Goal: Information Seeking & Learning: Learn about a topic

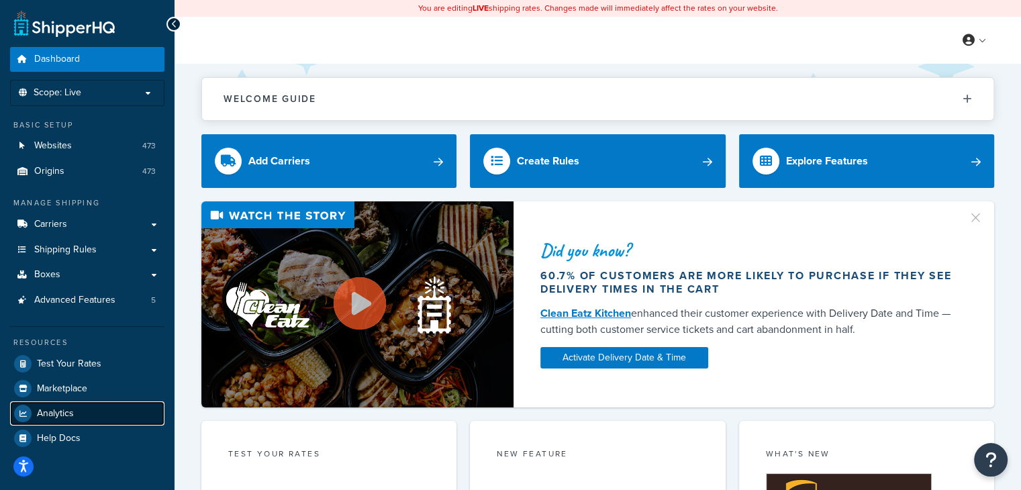
click at [73, 409] on span "Analytics" at bounding box center [55, 413] width 37 height 11
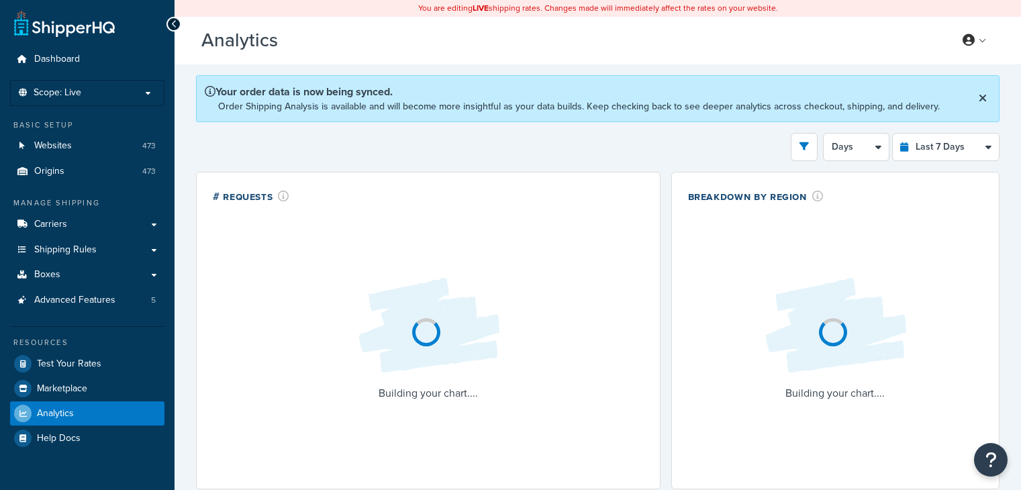
select select "last_7_days"
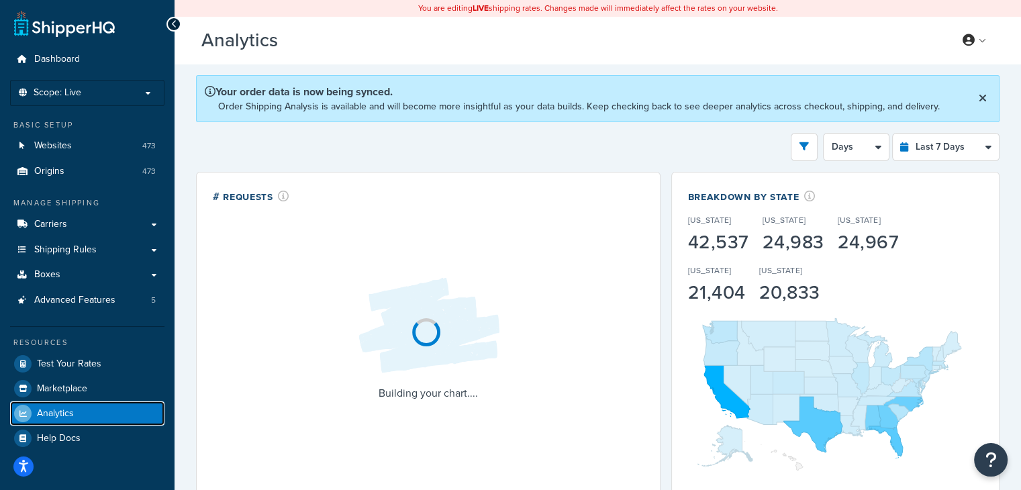
click at [73, 409] on span "Analytics" at bounding box center [55, 413] width 37 height 11
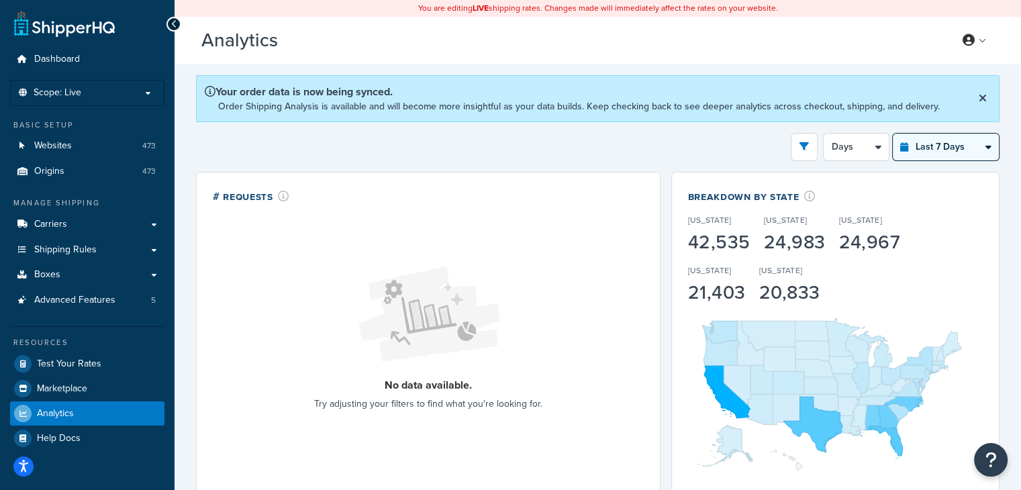
click at [942, 148] on select "Last 24 Hours Last 7 Days Last 30 Days Last 3 Months Last 6 Months Last 12 Mont…" at bounding box center [946, 147] width 106 height 27
select select "last_year"
click at [893, 134] on select "Last 24 Hours Last 7 Days Last 30 Days Last 3 Months Last 6 Months Last 12 Mont…" at bounding box center [946, 147] width 106 height 27
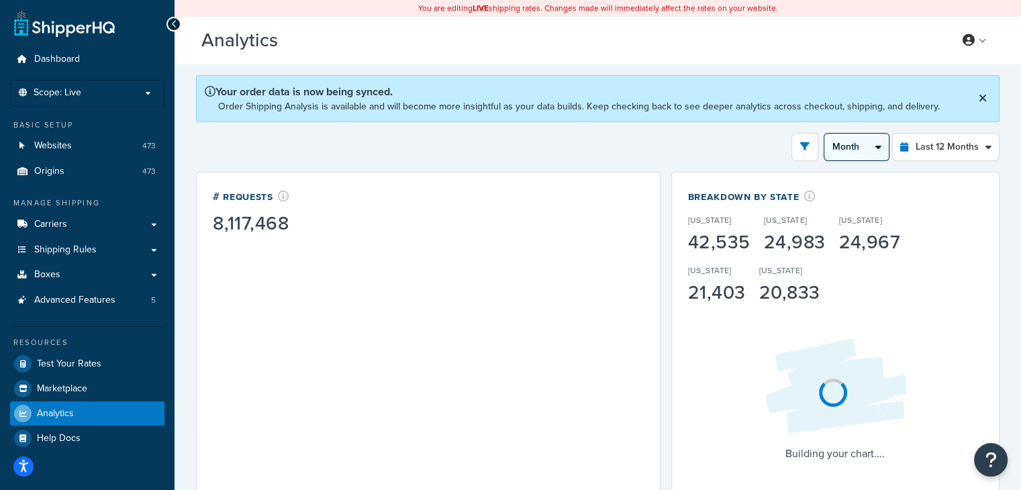
click at [860, 148] on select "Month 2 Weeks" at bounding box center [856, 147] width 64 height 27
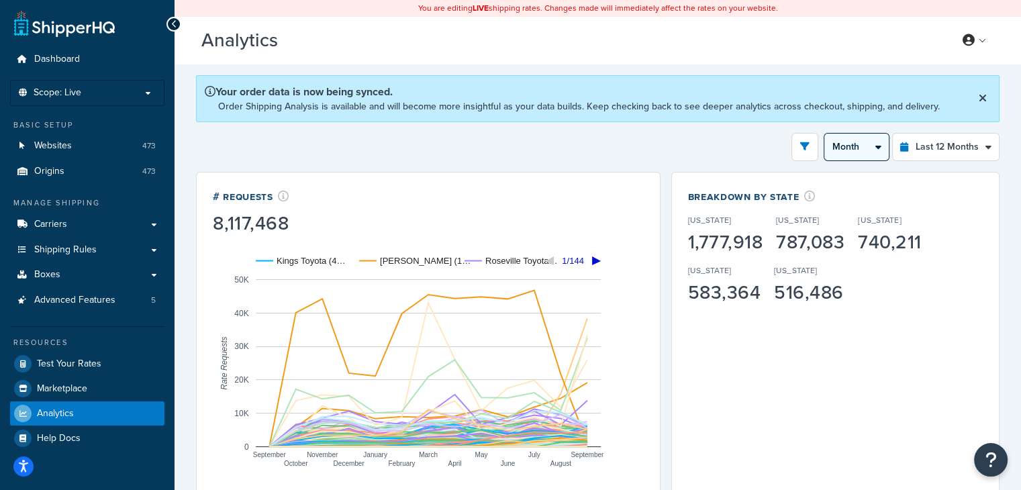
click at [875, 145] on select "Month 2 Weeks" at bounding box center [856, 147] width 64 height 27
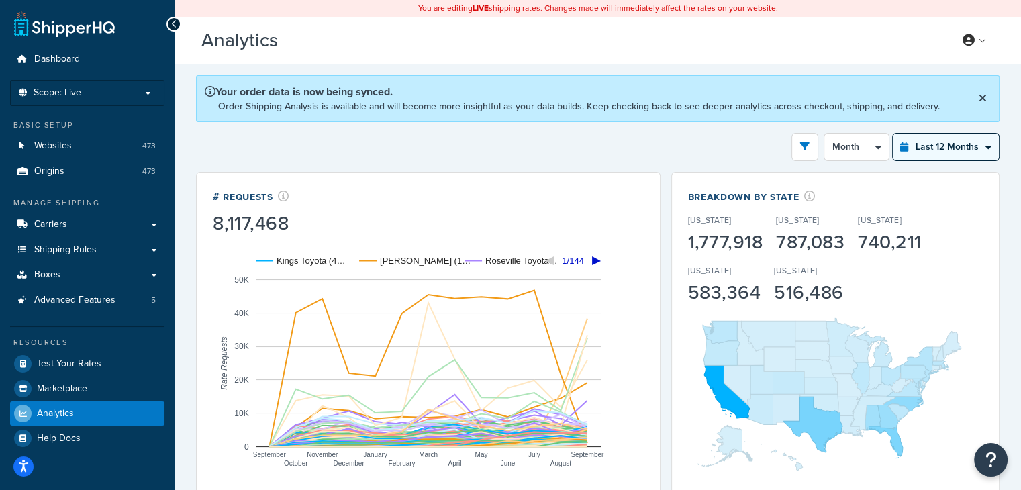
click at [914, 147] on select "Last 24 Hours Last 7 Days Last 30 Days Last 3 Months Last 6 Months Last 12 Mont…" at bounding box center [946, 147] width 106 height 27
drag, startPoint x: 714, startPoint y: 143, endPoint x: 737, endPoint y: 152, distance: 24.4
click at [714, 143] on div "Filters Website 355 Toyota Acton Toyota of Littleton Adams Toyota of Lee Summit…" at bounding box center [597, 147] width 803 height 28
click at [806, 144] on icon "open filter drawer" at bounding box center [804, 146] width 9 height 9
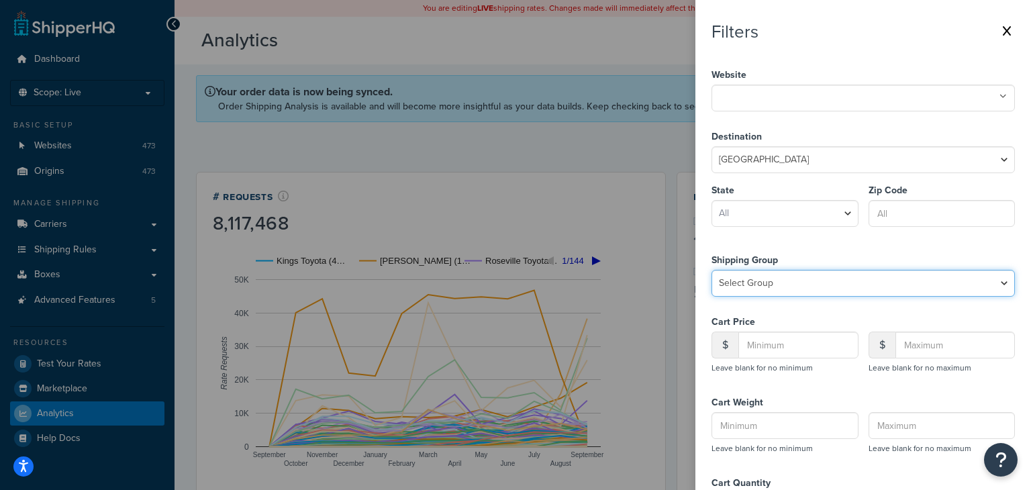
click at [808, 291] on select "Select Group All Products not assigned to a Shipping Group Do Not Ship Large Me…" at bounding box center [862, 283] width 303 height 27
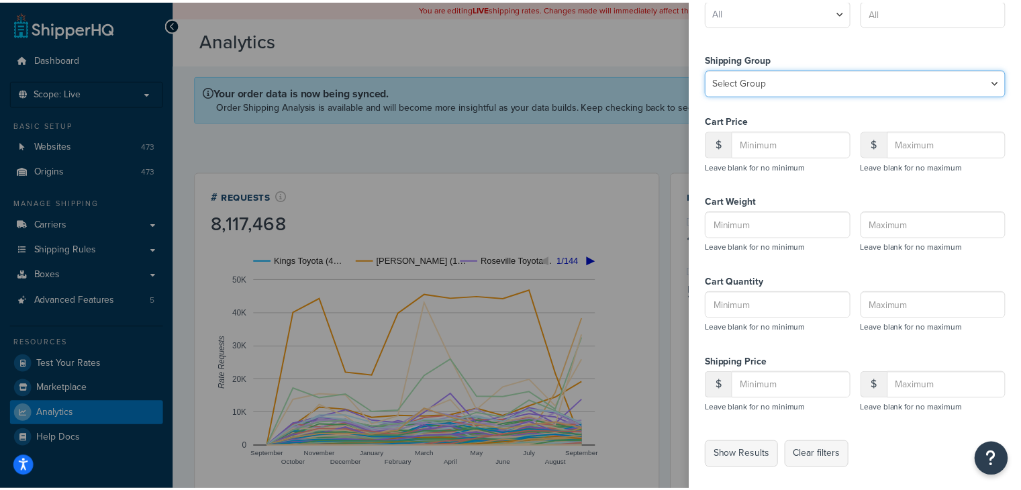
scroll to position [201, 0]
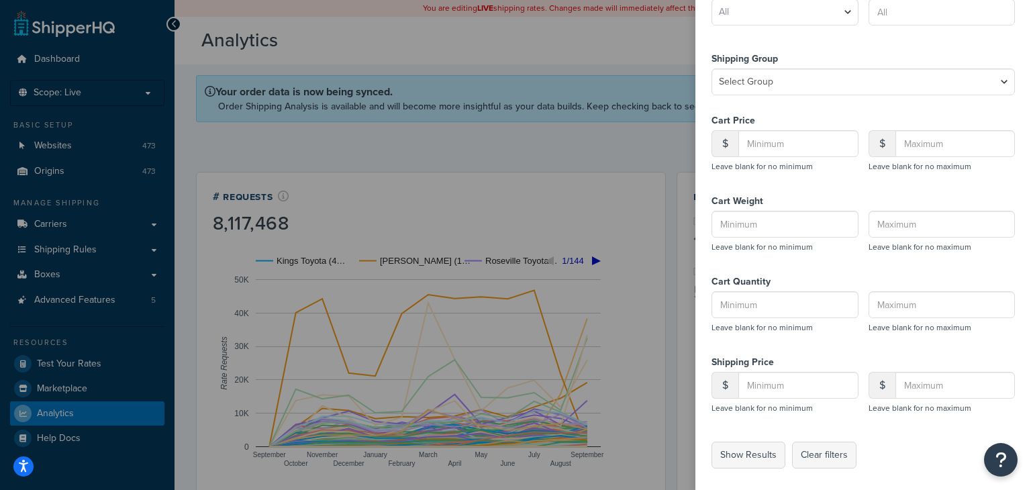
click at [599, 41] on label at bounding box center [515, 245] width 1031 height 490
click at [0, 0] on input "checkbox" at bounding box center [0, 0] width 0 height 0
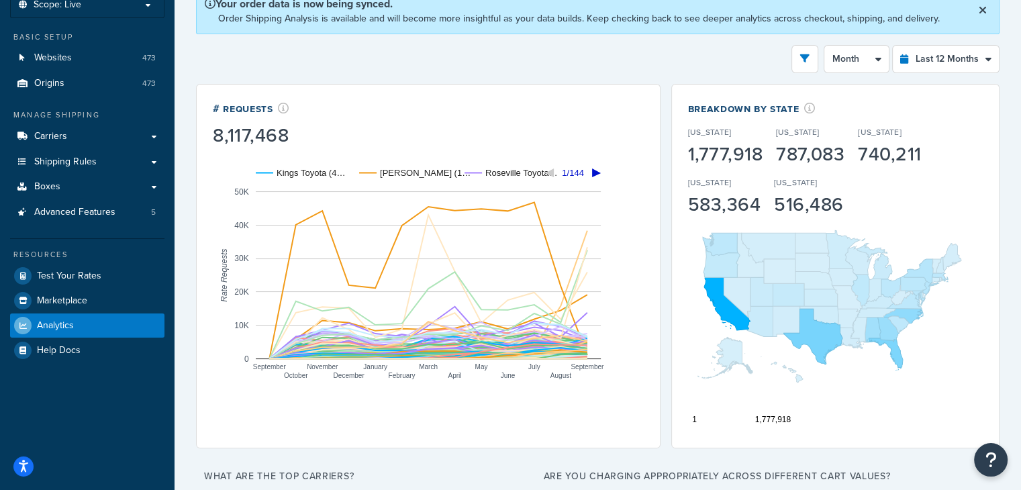
scroll to position [74, 0]
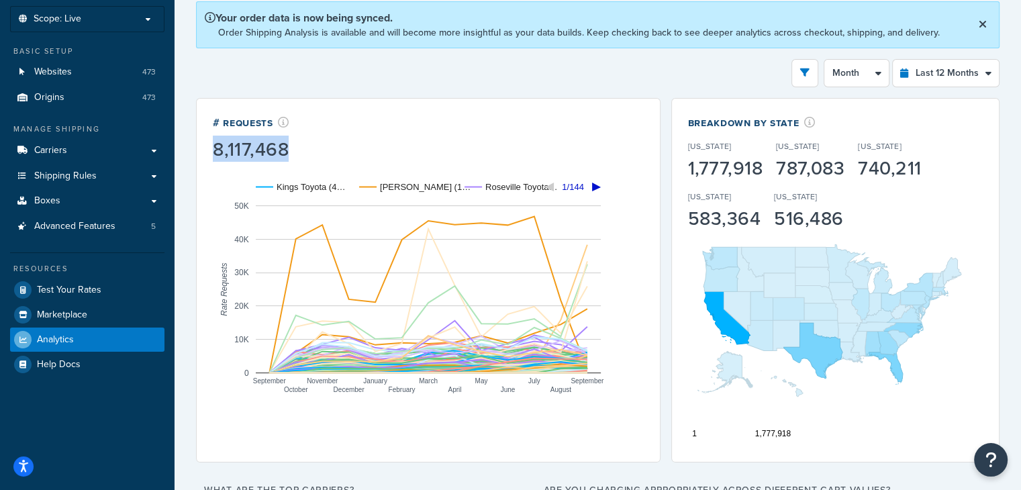
drag, startPoint x: 293, startPoint y: 148, endPoint x: 201, endPoint y: 143, distance: 91.4
click at [201, 143] on div "# Requests 8,117,468 Kings Toyota (4… Tustin Toyota (1… Roseville Toyota… 1/144…" at bounding box center [428, 280] width 464 height 364
copy div "8,117,468"
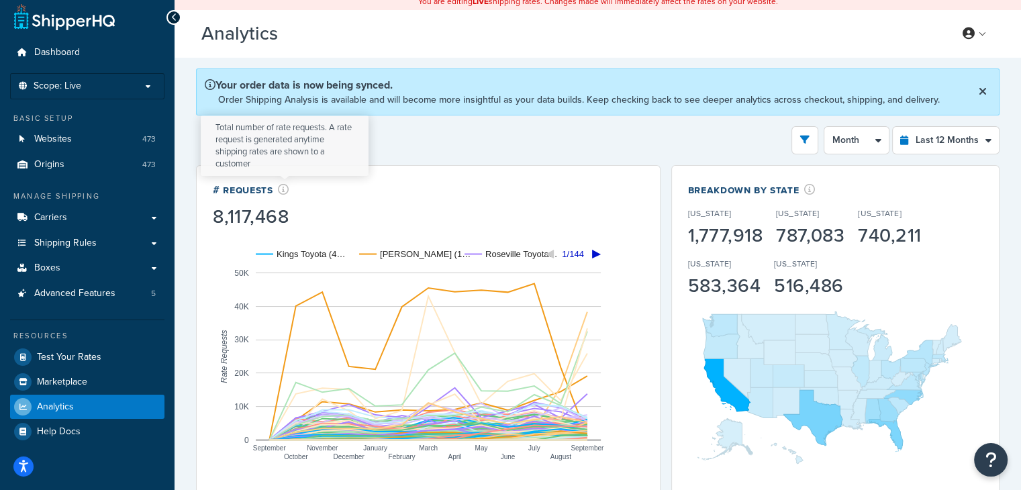
click at [285, 187] on icon at bounding box center [283, 189] width 11 height 11
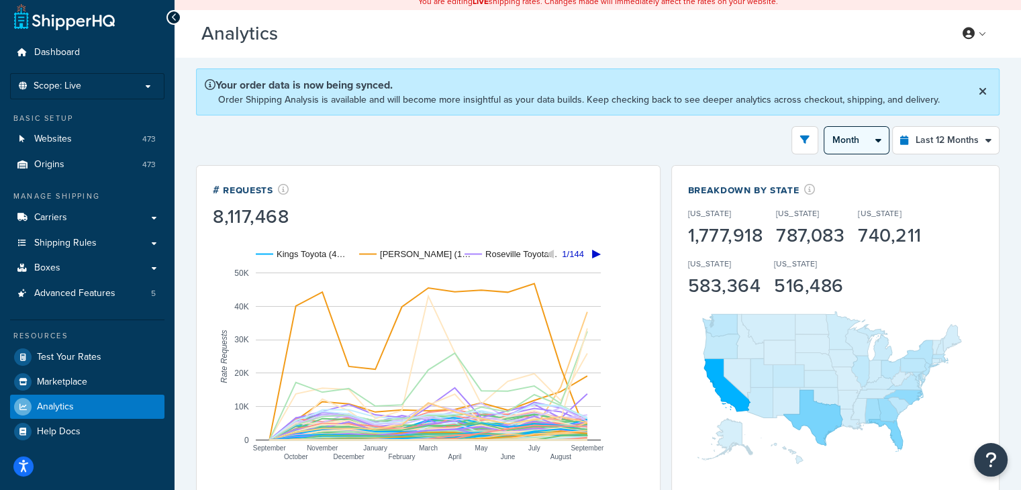
click at [858, 138] on select "Month 2 Weeks" at bounding box center [856, 140] width 64 height 27
click at [826, 127] on select "Month 2 Weeks" at bounding box center [856, 140] width 64 height 27
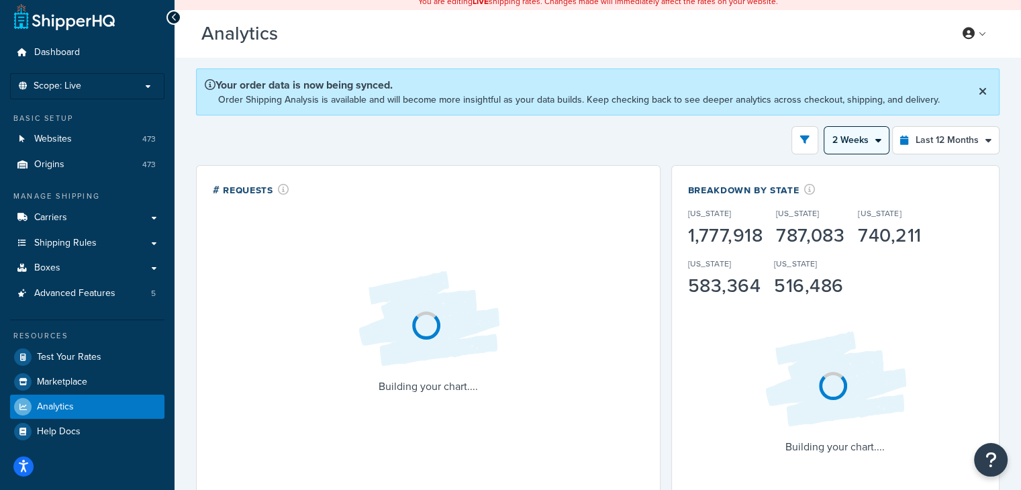
click at [850, 138] on select "Month 2 Weeks" at bounding box center [856, 140] width 64 height 27
select select "1M"
click at [826, 127] on select "Month 2 Weeks" at bounding box center [856, 140] width 64 height 27
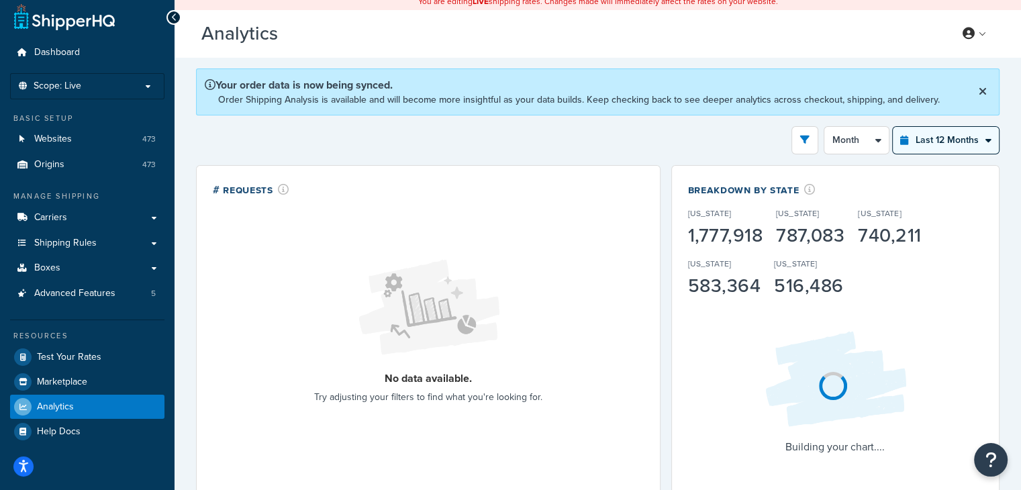
click at [975, 143] on select "Last 24 Hours Last 7 Days Last 30 Days Last 3 Months Last 6 Months Last 12 Mont…" at bounding box center [946, 140] width 106 height 27
select select "last_6_months"
click at [893, 127] on select "Last 24 Hours Last 7 Days Last 30 Days Last 3 Months Last 6 Months Last 12 Mont…" at bounding box center [946, 140] width 106 height 27
select select "1w"
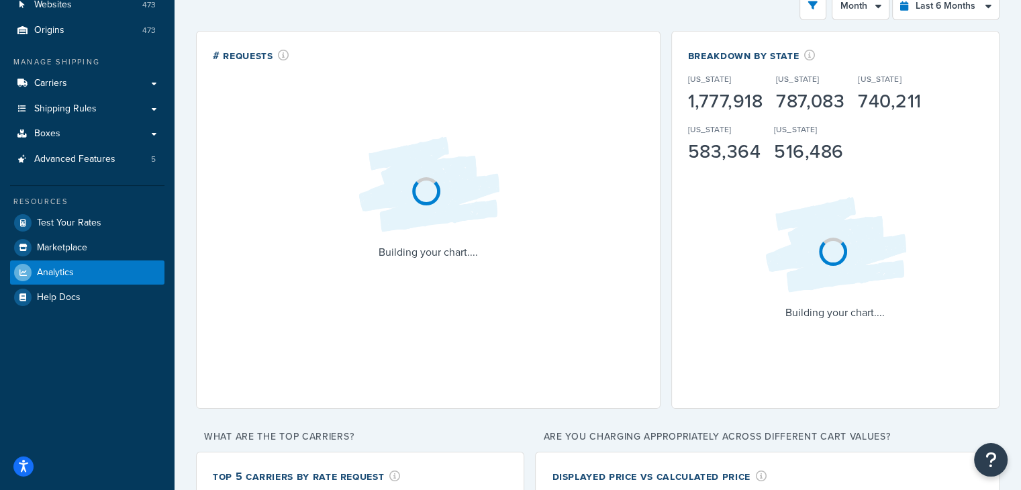
scroll to position [74, 0]
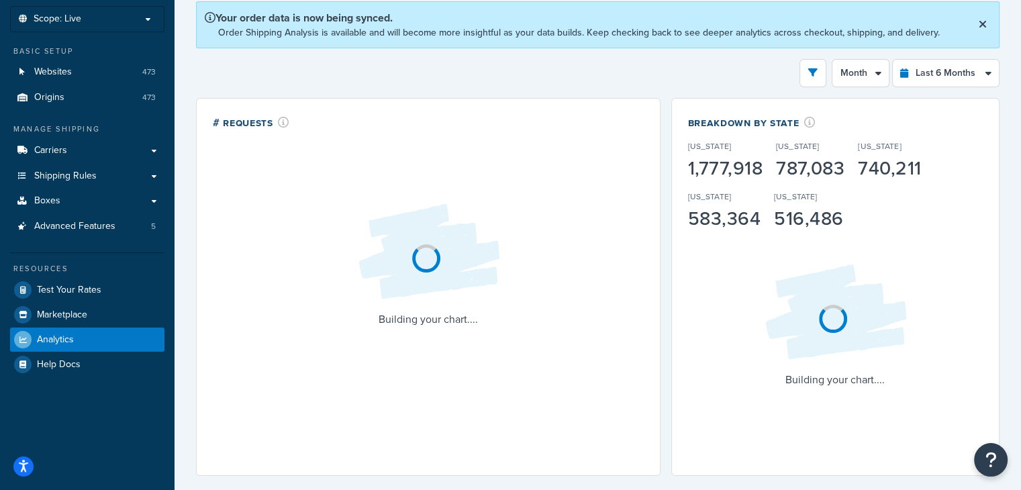
click at [938, 140] on div "California 1,777,918 Texas 787,083 Florida 740,211 North Carolina 583,364 Misso…" at bounding box center [820, 180] width 265 height 101
click at [983, 138] on div "Breakdown by State California 1,777,918 Texas 787,083 Florida 740,211 North Car…" at bounding box center [835, 287] width 328 height 378
click at [961, 72] on select "Last 24 Hours Last 7 Days Last 30 Days Last 3 Months Last 6 Months Last 12 Mont…" at bounding box center [946, 73] width 106 height 27
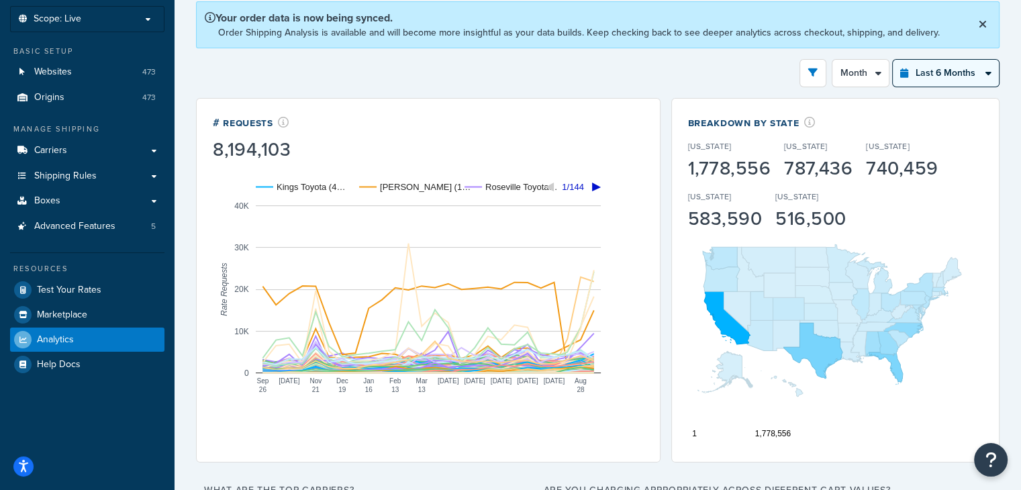
click at [961, 72] on select "Last 24 Hours Last 7 Days Last 30 Days Last 3 Months Last 6 Months Last 12 Mont…" at bounding box center [946, 73] width 106 height 27
click at [893, 60] on select "Last 24 Hours Last 7 Days Last 30 Days Last 3 Months Last 6 Months Last 12 Mont…" at bounding box center [946, 73] width 106 height 27
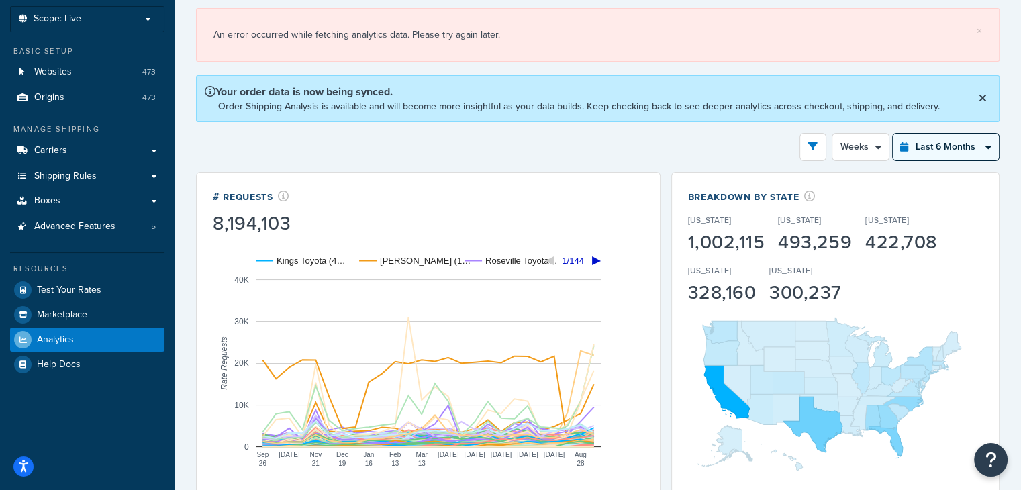
click at [954, 151] on select "Last 24 Hours Last 7 Days Last 30 Days Last 3 Months Last 6 Months Last 12 Mont…" at bounding box center [946, 147] width 106 height 27
